Goal: Task Accomplishment & Management: Complete application form

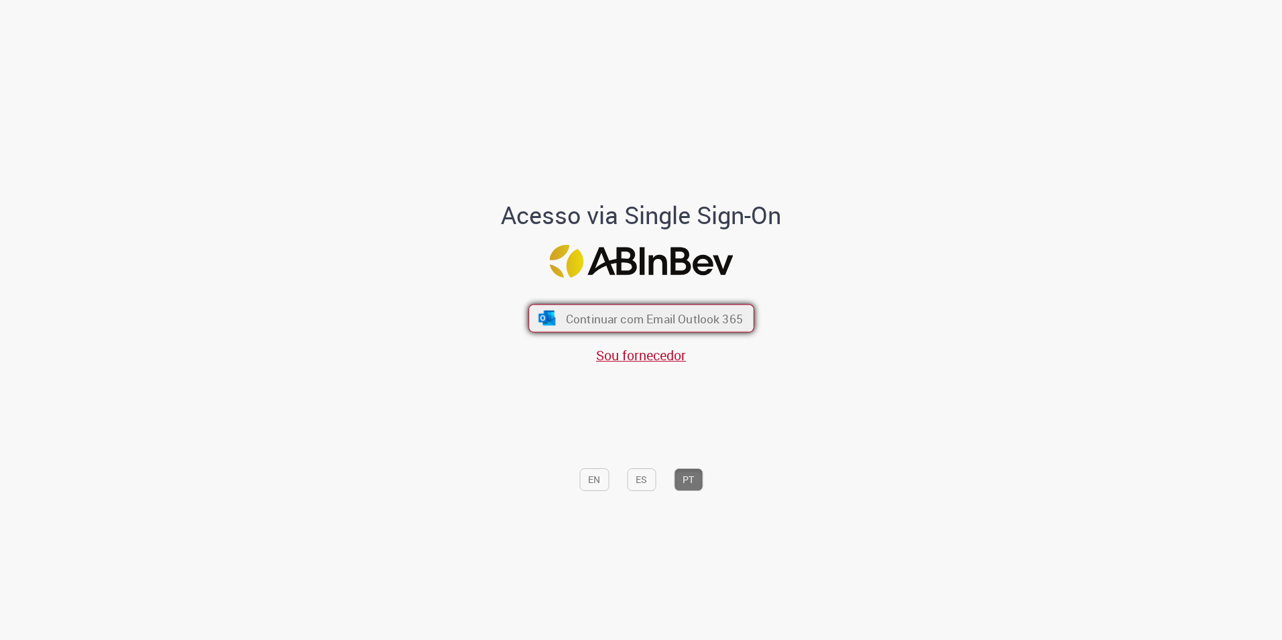
click at [650, 323] on span "Continuar com Email Outlook 365" at bounding box center [653, 317] width 177 height 15
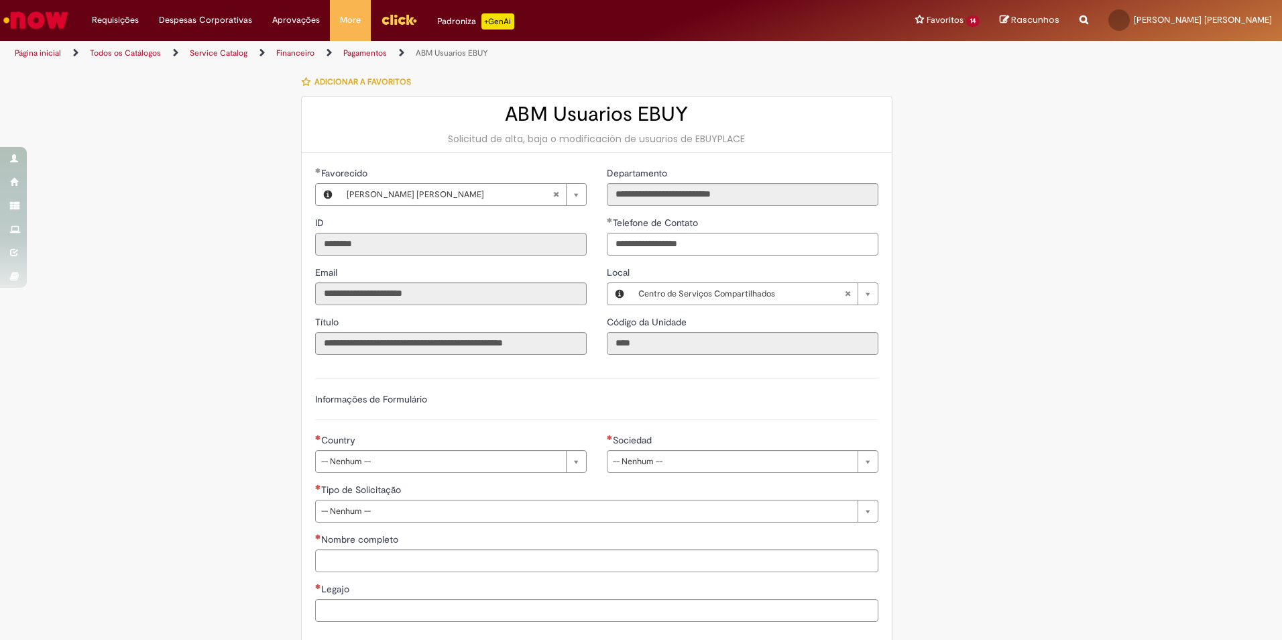
type input "**********"
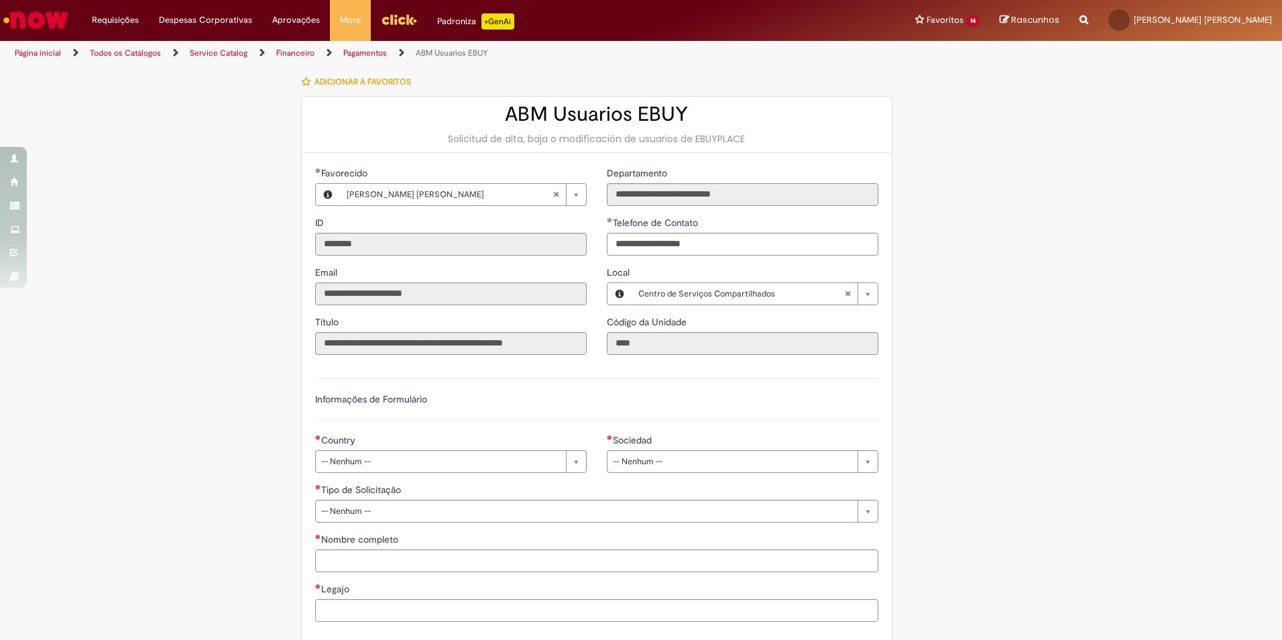
type input "**********"
